Goal: Information Seeking & Learning: Compare options

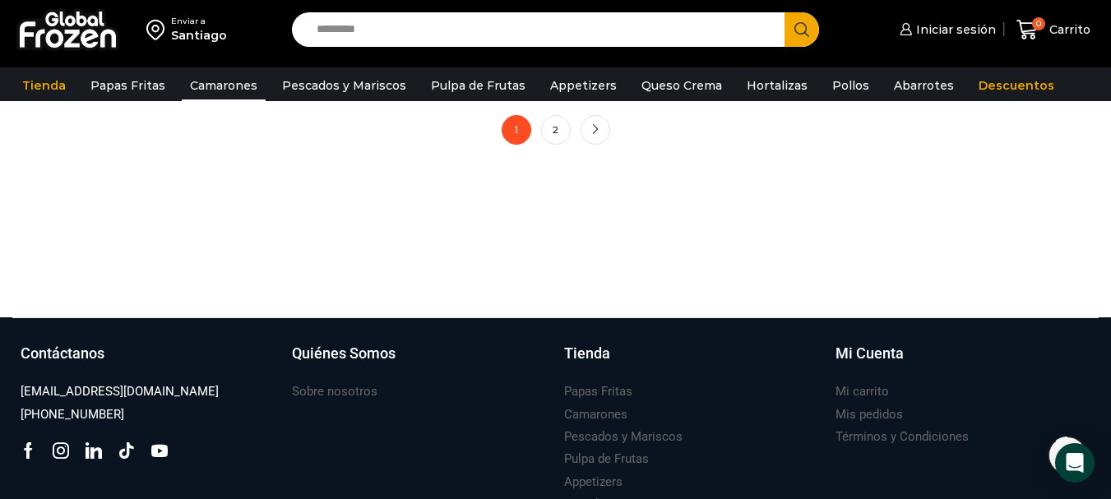
scroll to position [1563, 0]
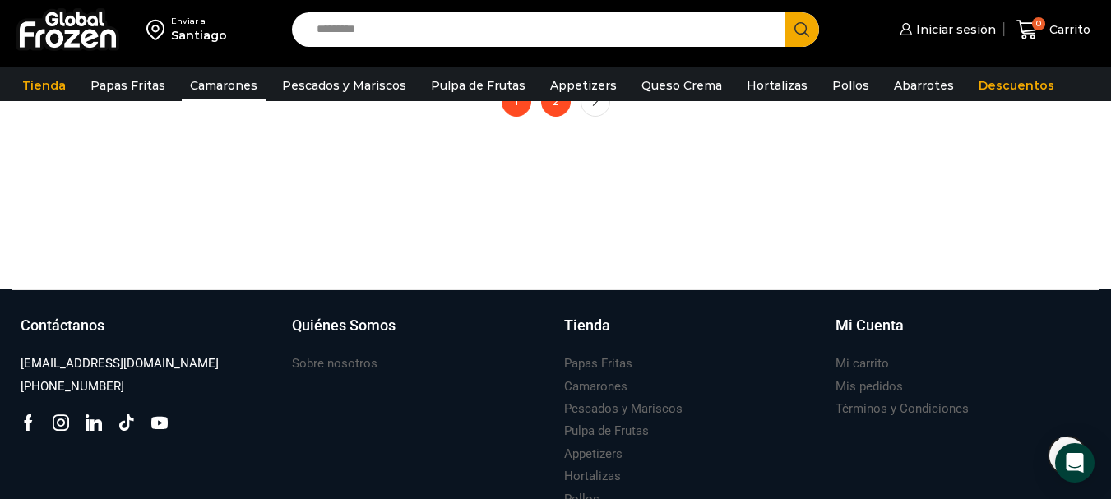
click at [564, 104] on link "2" at bounding box center [556, 102] width 30 height 30
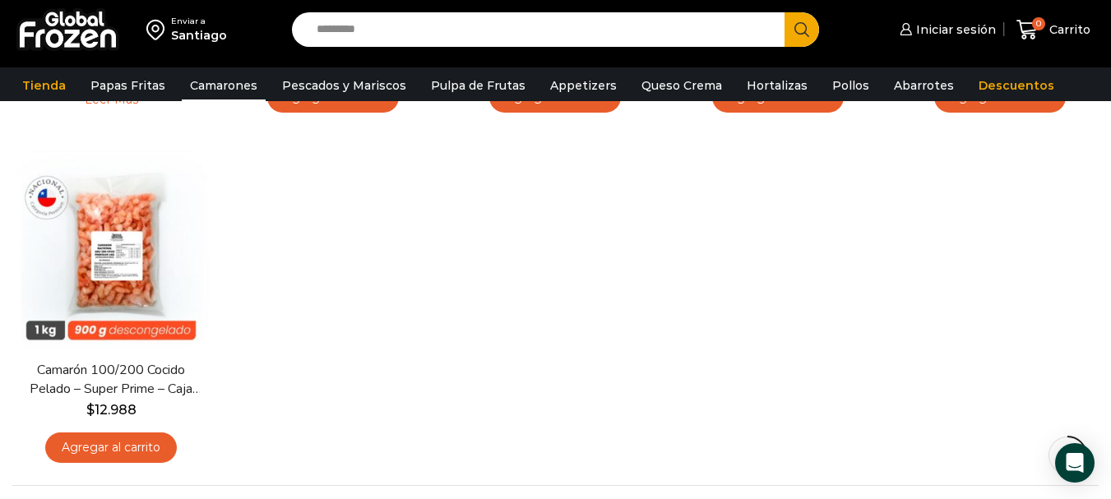
scroll to position [494, 0]
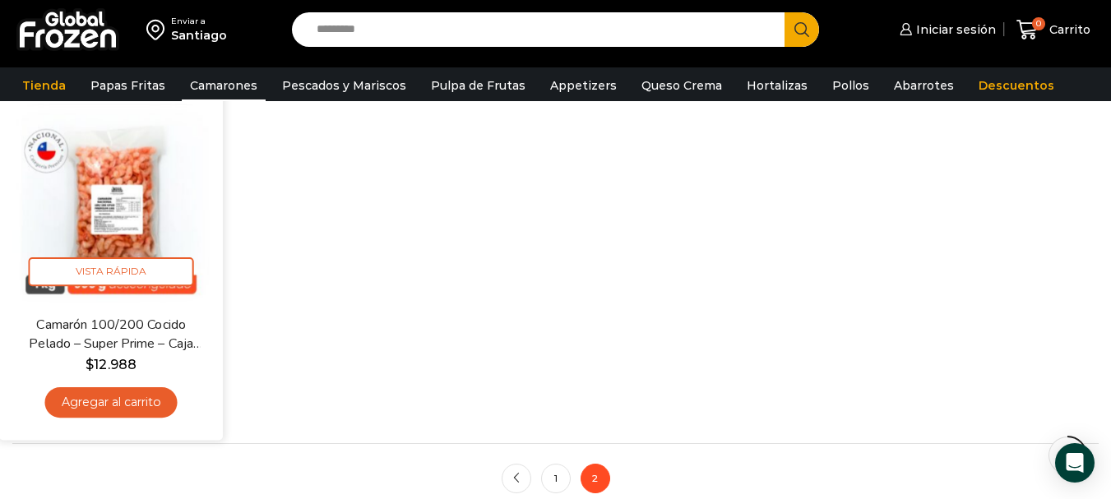
click at [145, 197] on img at bounding box center [111, 203] width 199 height 199
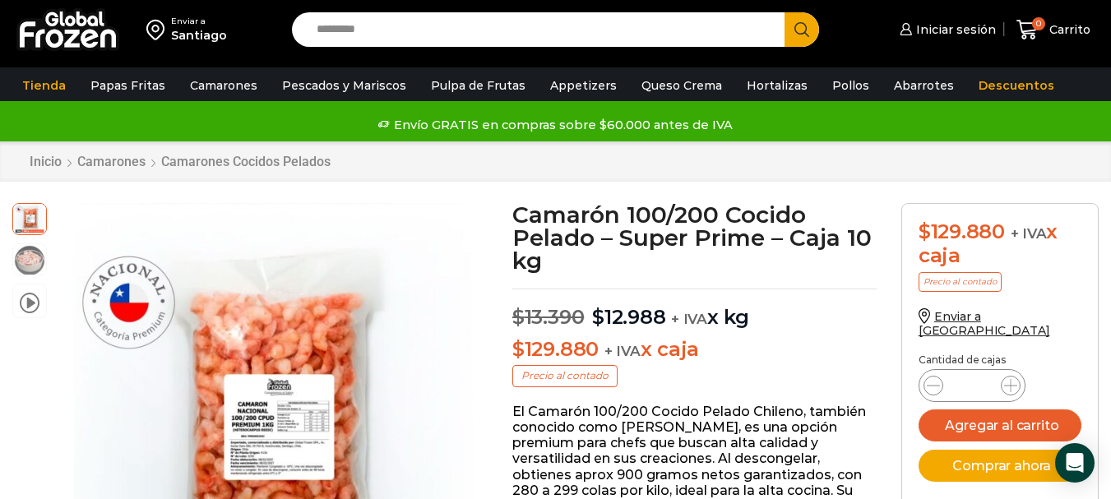
click at [783, 342] on p "$ 129.880 + IVA x caja" at bounding box center [695, 350] width 364 height 24
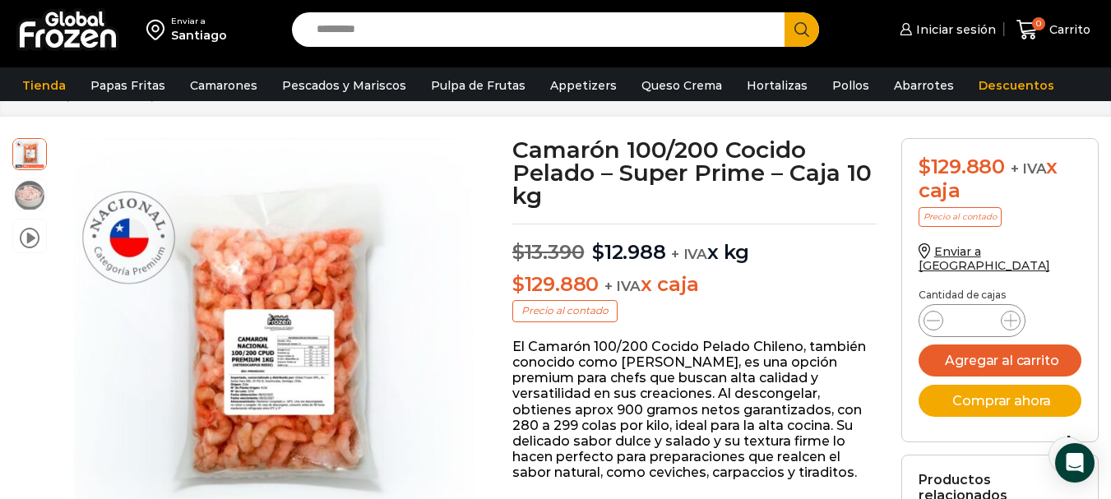
scroll to position [67, 0]
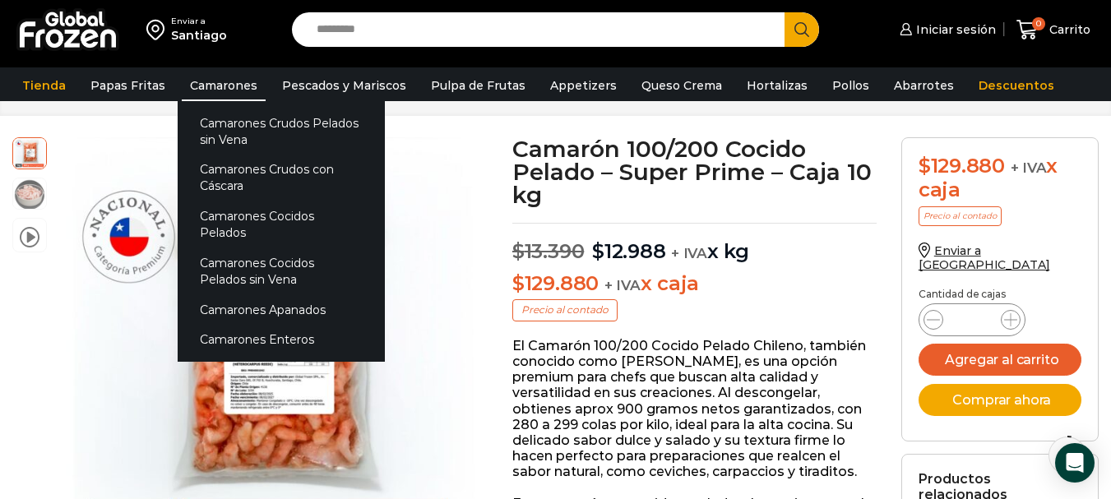
click at [241, 86] on link "Camarones" at bounding box center [224, 85] width 84 height 31
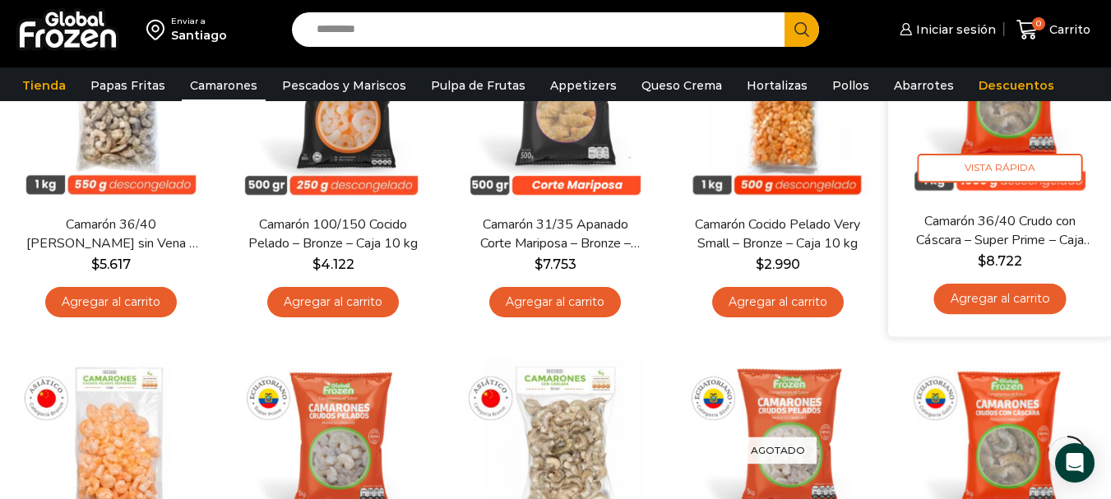
scroll to position [411, 0]
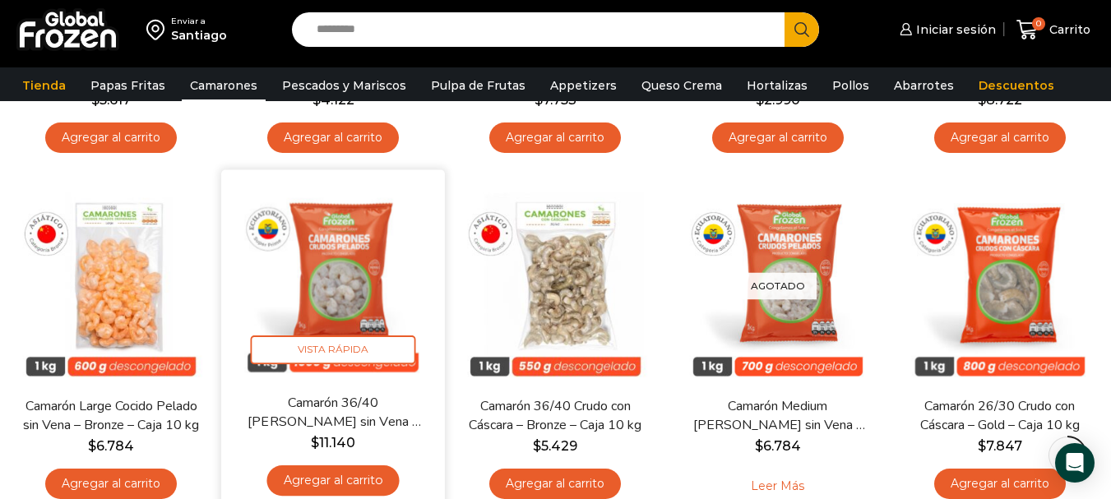
click at [333, 413] on link "Camarón 36/40 [PERSON_NAME] sin Vena – Super Prime – Caja 10 kg" at bounding box center [333, 412] width 179 height 39
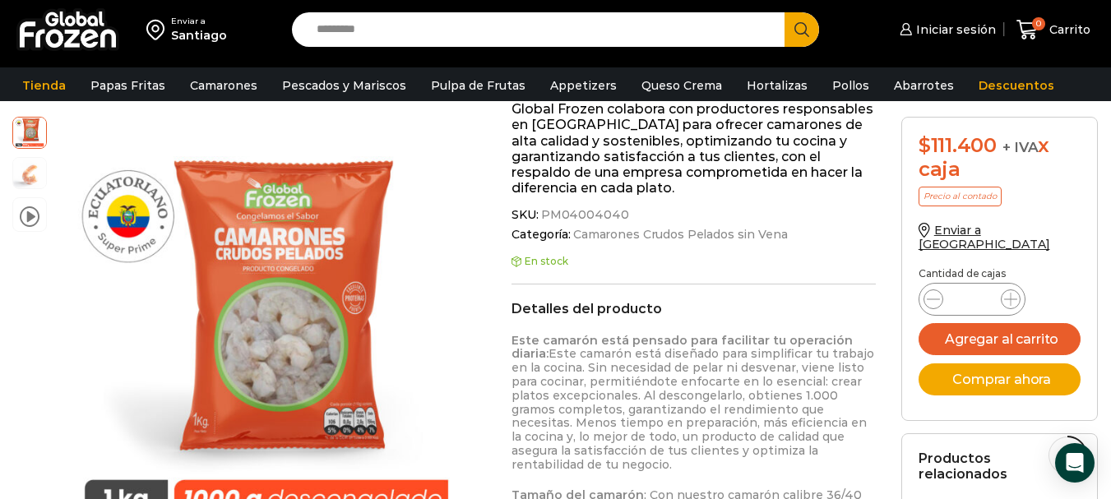
scroll to position [577, 0]
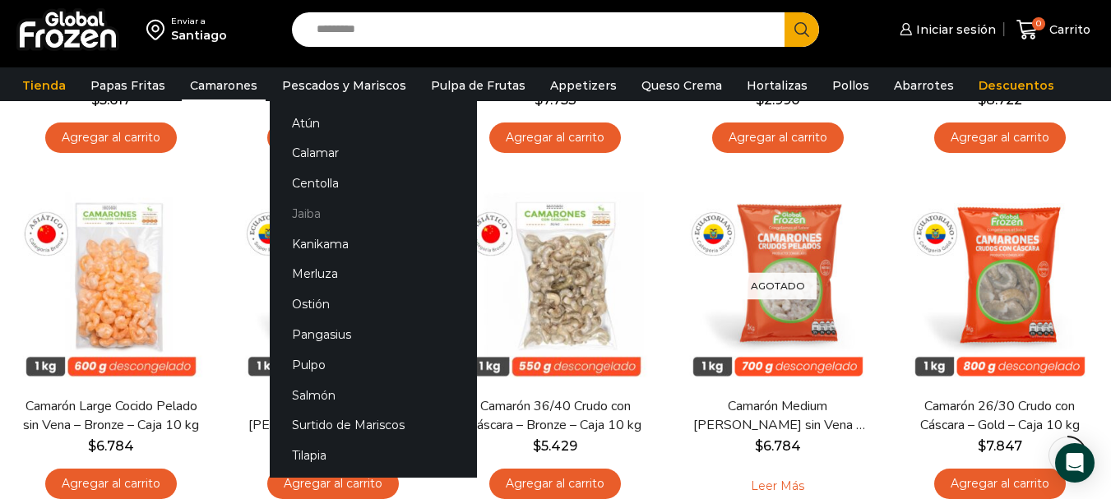
click at [299, 216] on link "Jaiba" at bounding box center [373, 213] width 207 height 30
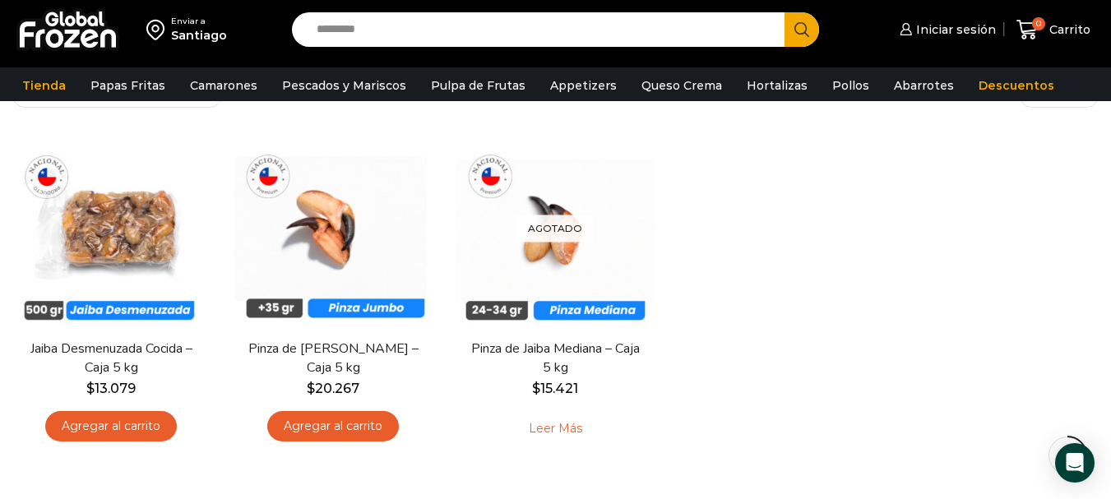
scroll to position [165, 0]
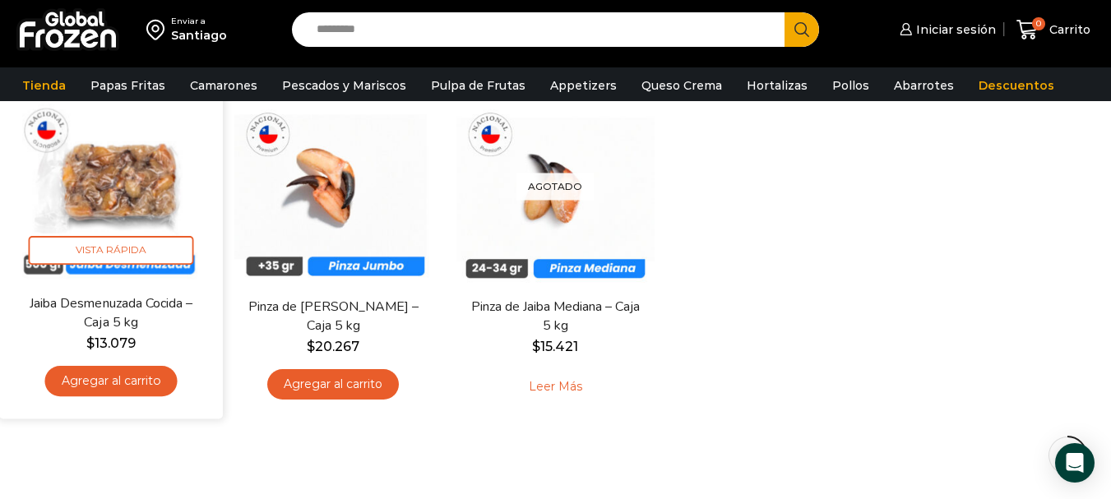
click at [135, 324] on link "Jaiba Desmenuzada Cocida – Caja 5 kg" at bounding box center [110, 313] width 179 height 39
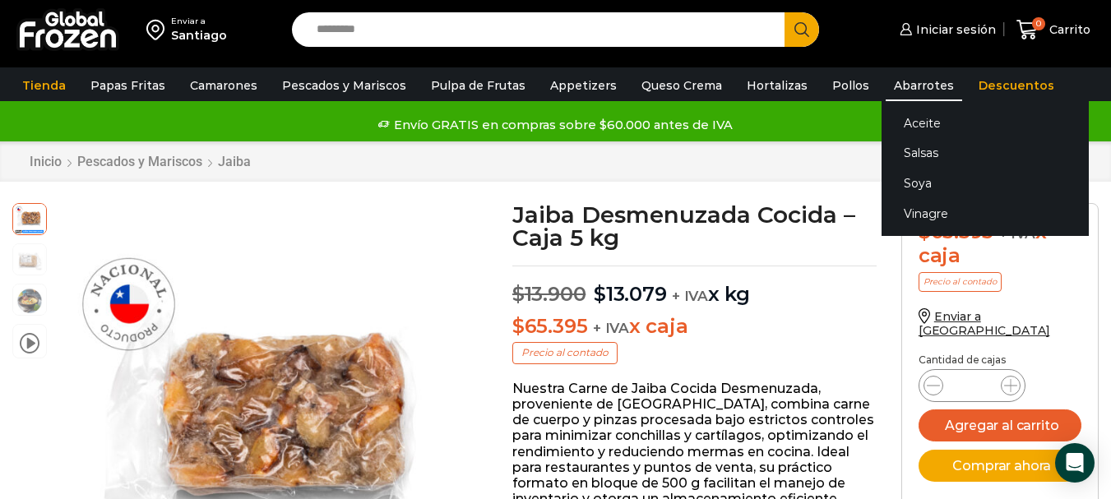
click at [889, 81] on link "Abarrotes" at bounding box center [924, 85] width 77 height 31
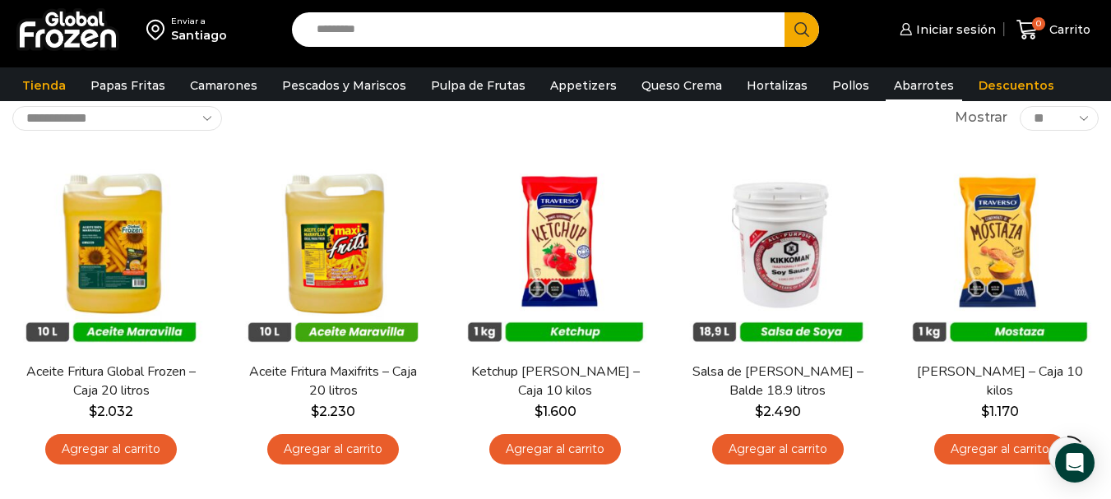
scroll to position [165, 0]
